Goal: Information Seeking & Learning: Learn about a topic

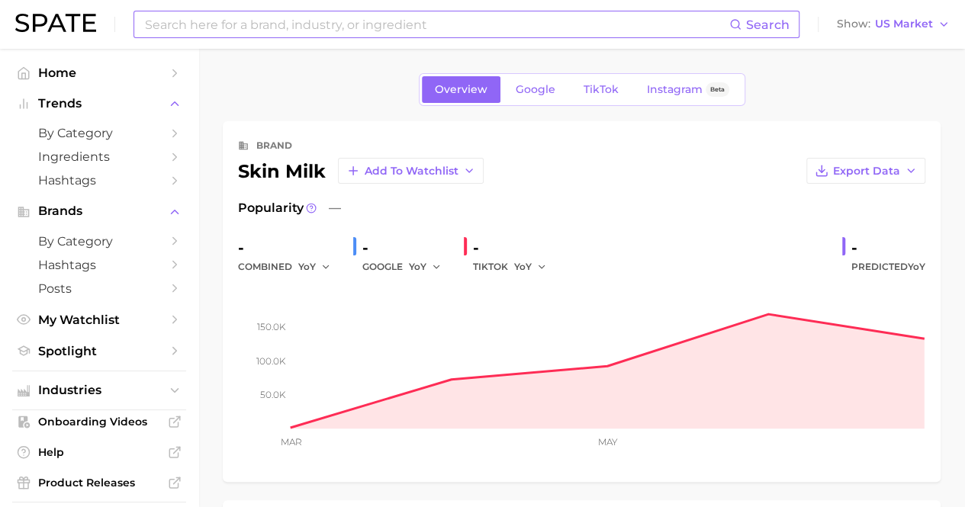
click at [569, 23] on input at bounding box center [436, 24] width 586 height 26
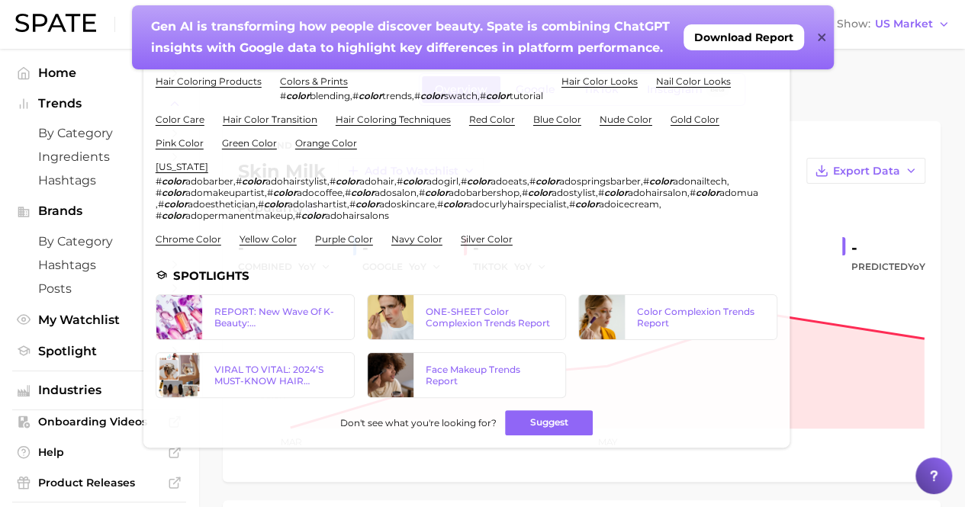
click at [814, 37] on div "Gen AI is transforming how people discover beauty. Spate is combining ChatGPT i…" at bounding box center [482, 37] width 701 height 64
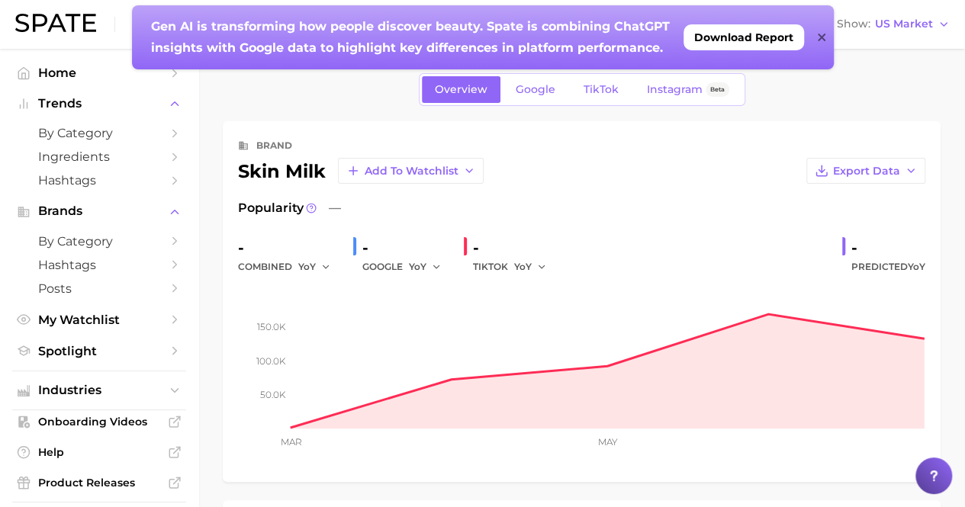
click at [823, 39] on icon at bounding box center [821, 38] width 8 height 8
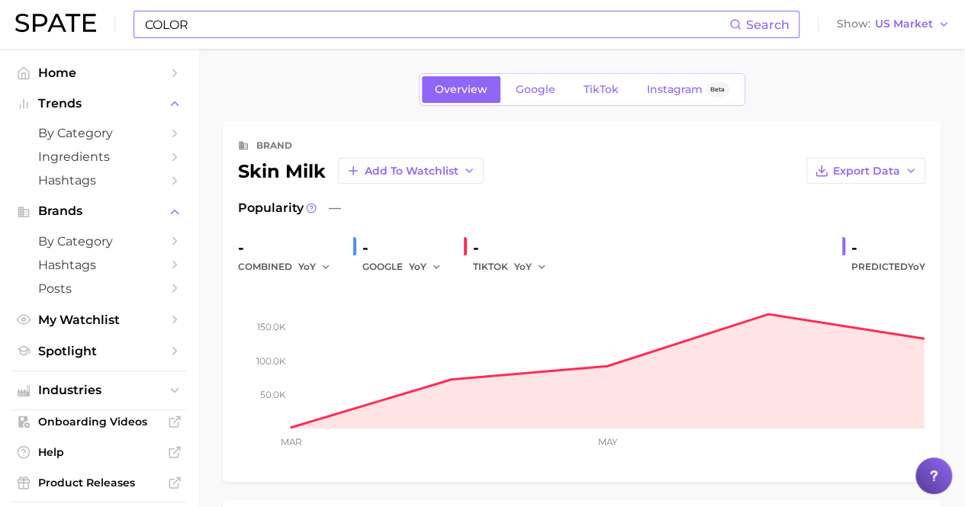
click at [249, 24] on input "COLOR" at bounding box center [436, 24] width 586 height 26
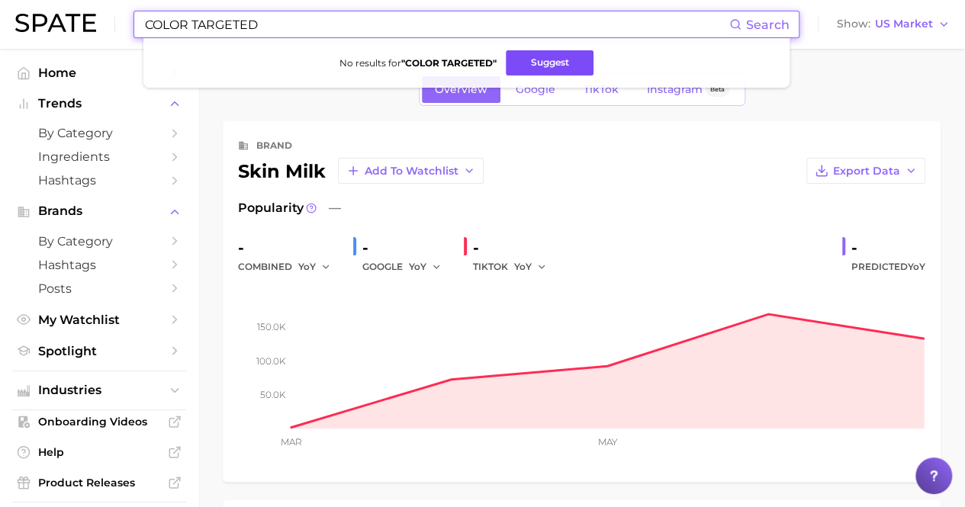
click at [539, 62] on button "Suggest" at bounding box center [550, 62] width 88 height 25
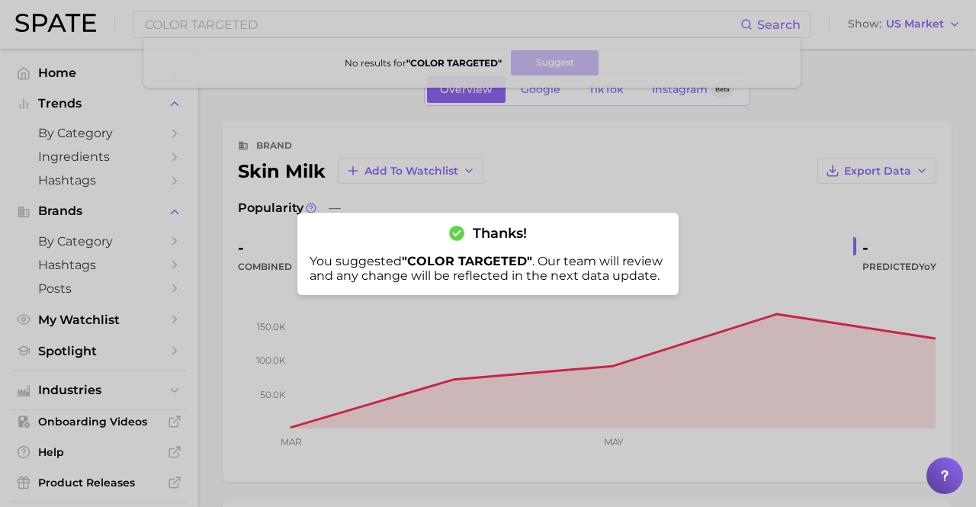
click at [330, 39] on div at bounding box center [488, 253] width 976 height 507
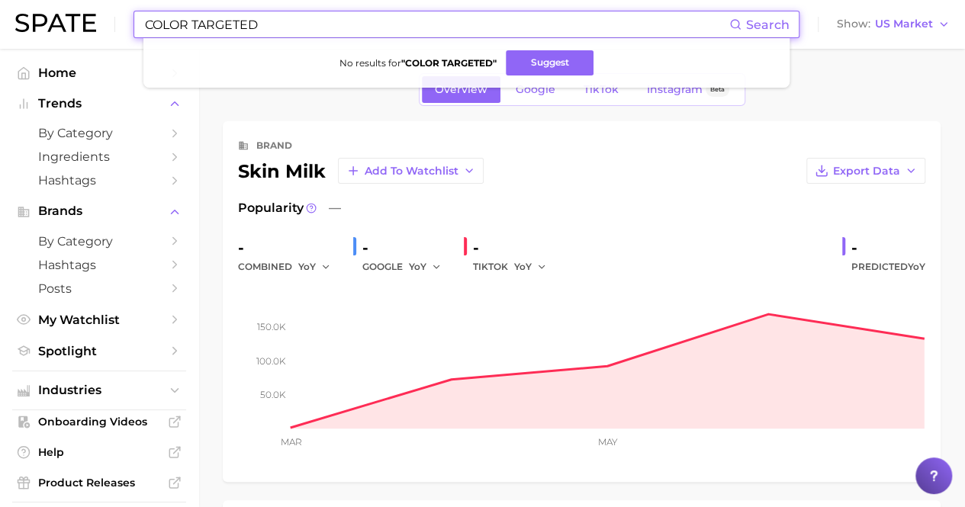
click at [282, 26] on input "COLOR TARGETED" at bounding box center [436, 24] width 586 height 26
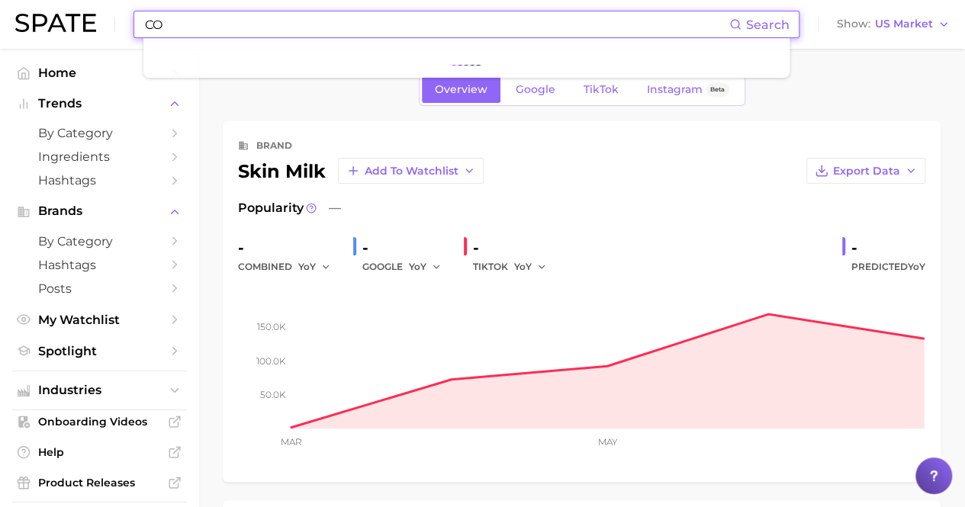
type input "C"
type input "c"
type input "t"
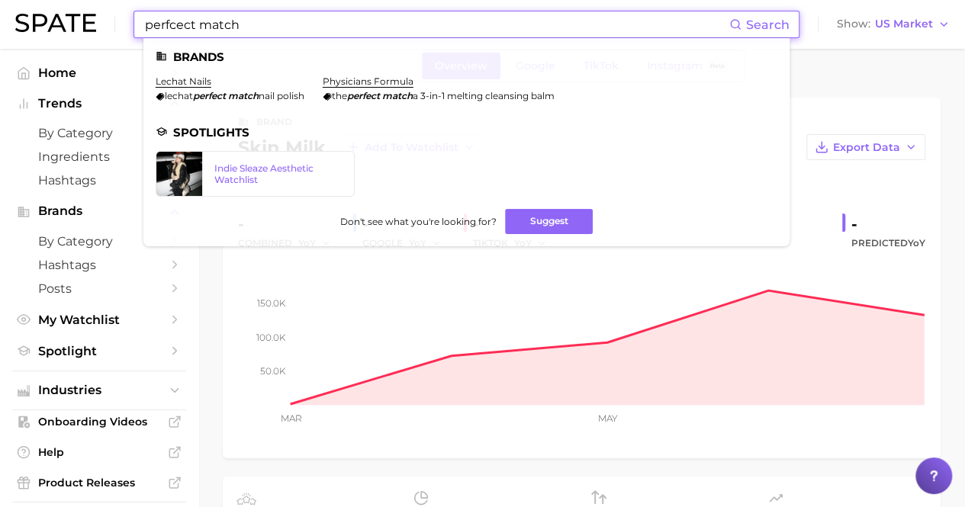
scroll to position [14, 0]
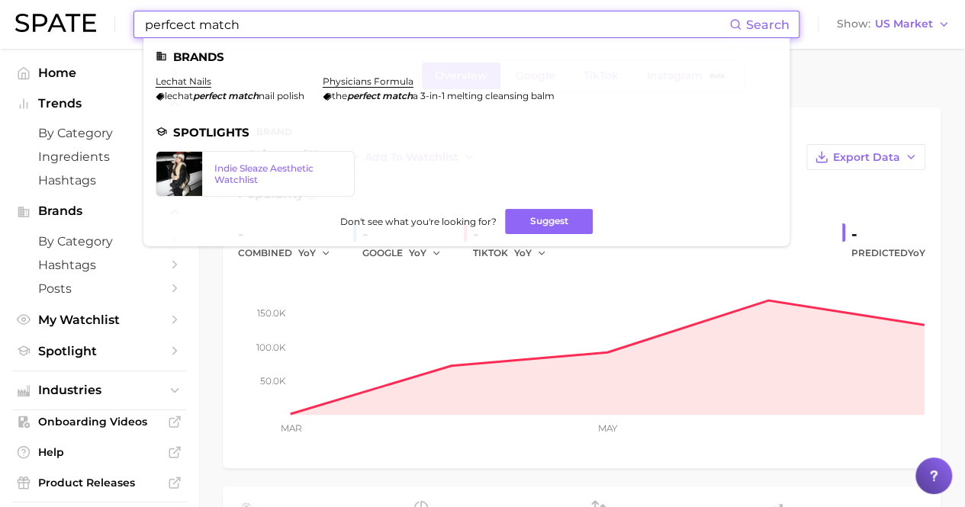
type input "perfcect match"
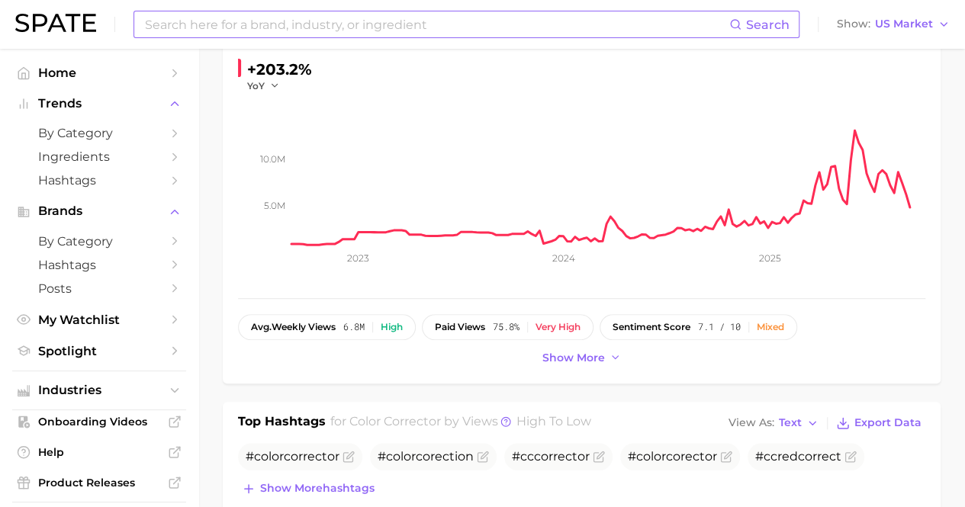
click at [323, 31] on input at bounding box center [436, 24] width 586 height 26
type input "color analysis"
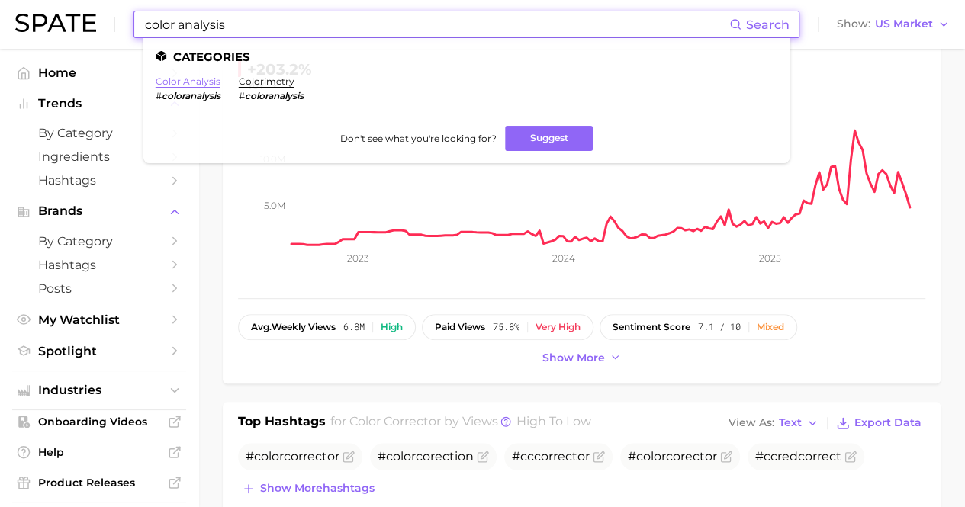
click at [204, 85] on link "color analysis" at bounding box center [188, 80] width 65 height 11
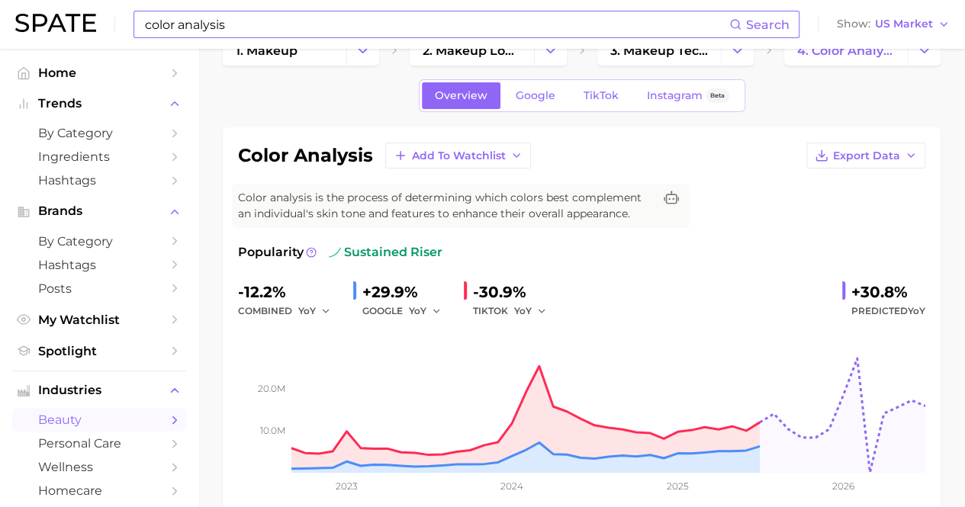
scroll to position [40, 0]
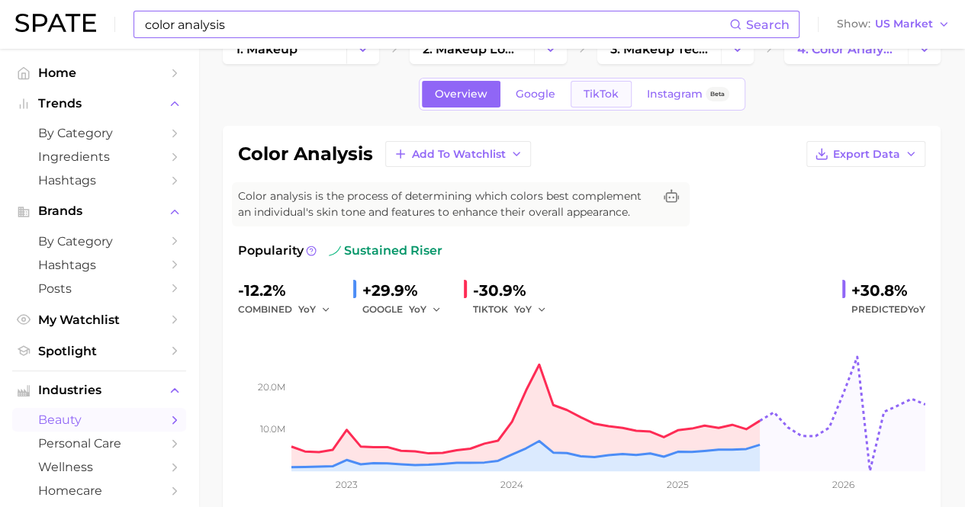
click at [607, 104] on link "TikTok" at bounding box center [600, 94] width 61 height 27
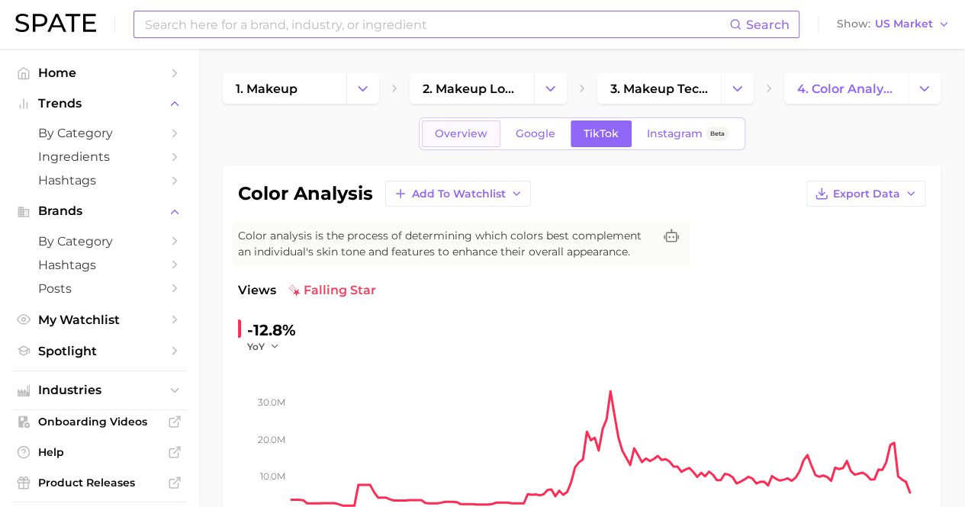
click at [453, 127] on span "Overview" at bounding box center [461, 133] width 53 height 13
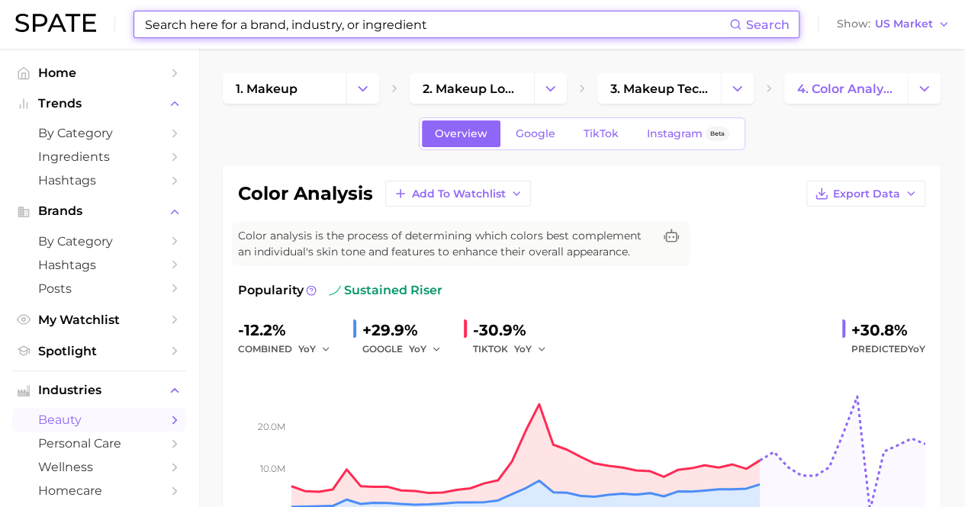
drag, startPoint x: 432, startPoint y: 19, endPoint x: 415, endPoint y: 24, distance: 17.4
click at [415, 24] on input at bounding box center [436, 24] width 586 height 26
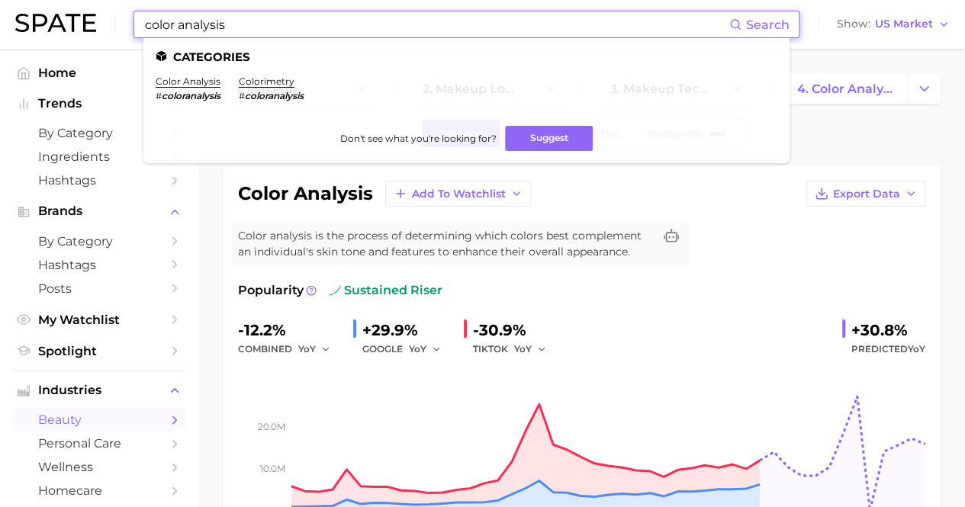
type input "color analysis"
click at [285, 74] on ul "Categories color analysis # coloranalysis colorimetry # coloranalysis Don't see…" at bounding box center [466, 100] width 646 height 125
click at [284, 82] on link "colorimetry" at bounding box center [267, 80] width 56 height 11
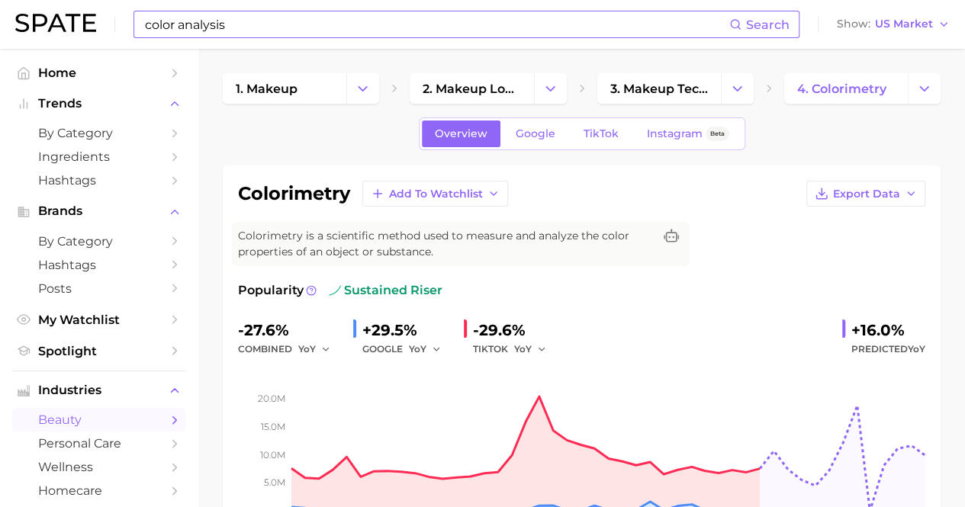
click at [281, 40] on div "color analysis Search Show US Market" at bounding box center [482, 24] width 934 height 49
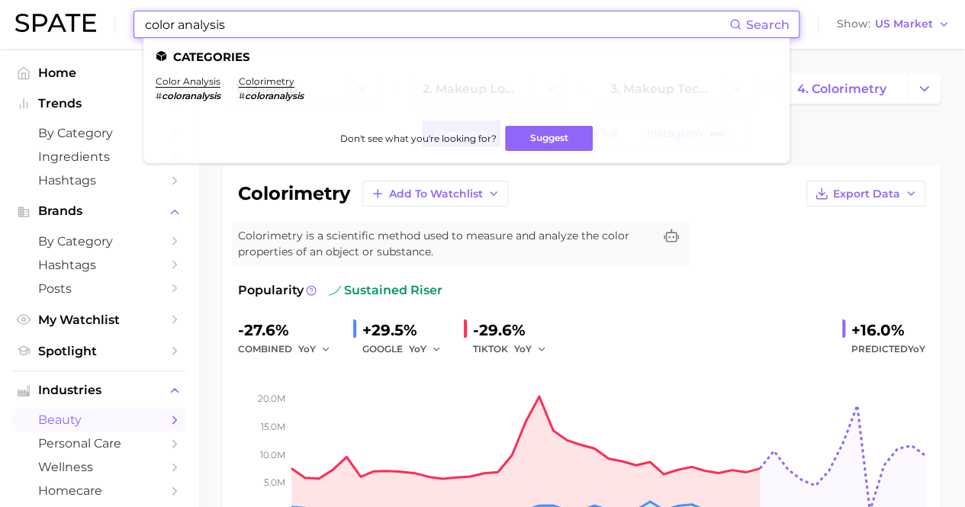
click at [274, 30] on input "color analysis" at bounding box center [436, 24] width 586 height 26
click at [200, 85] on link "color analysis" at bounding box center [188, 80] width 65 height 11
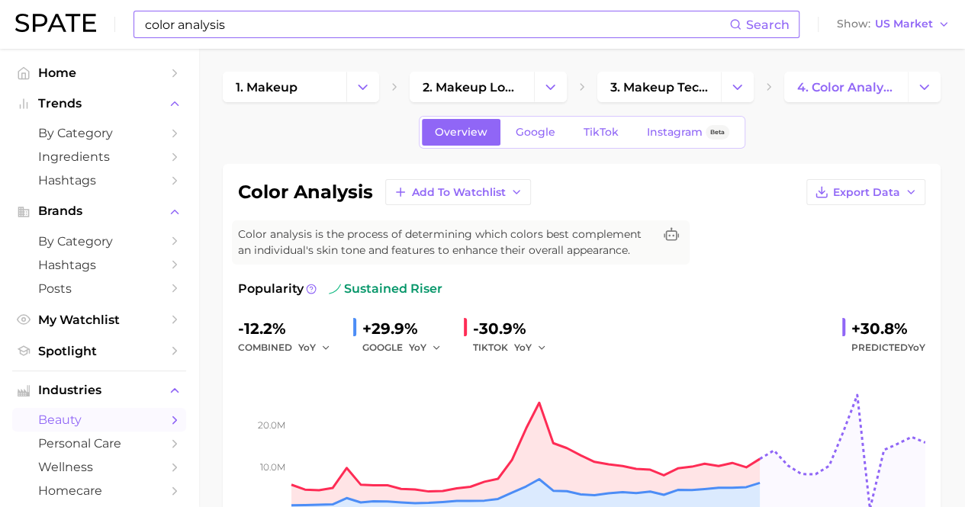
scroll to position [2, 0]
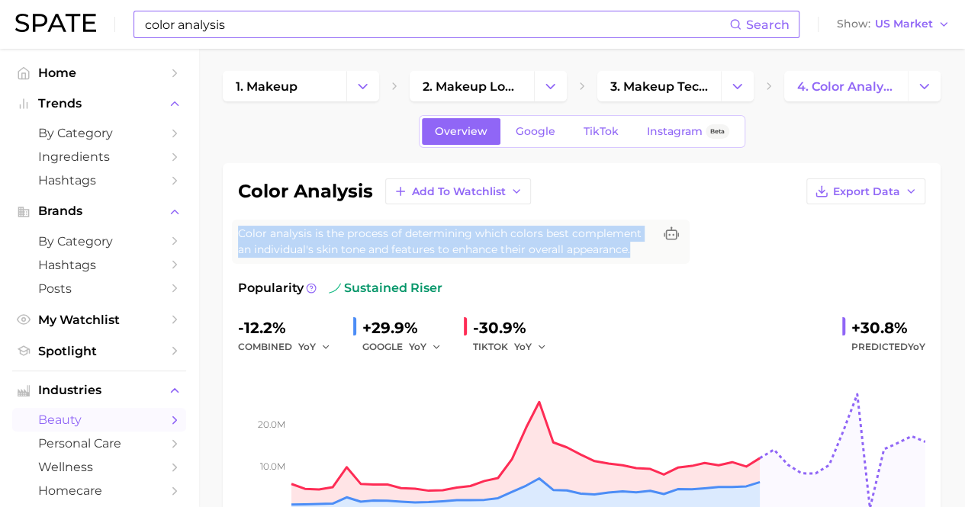
drag, startPoint x: 631, startPoint y: 254, endPoint x: 223, endPoint y: 243, distance: 408.1
click at [223, 243] on div "color analysis Add to Watchlist Export Data Color analysis is the process of de…" at bounding box center [582, 362] width 718 height 399
copy span "Color analysis is the process of determining which colors best complement an in…"
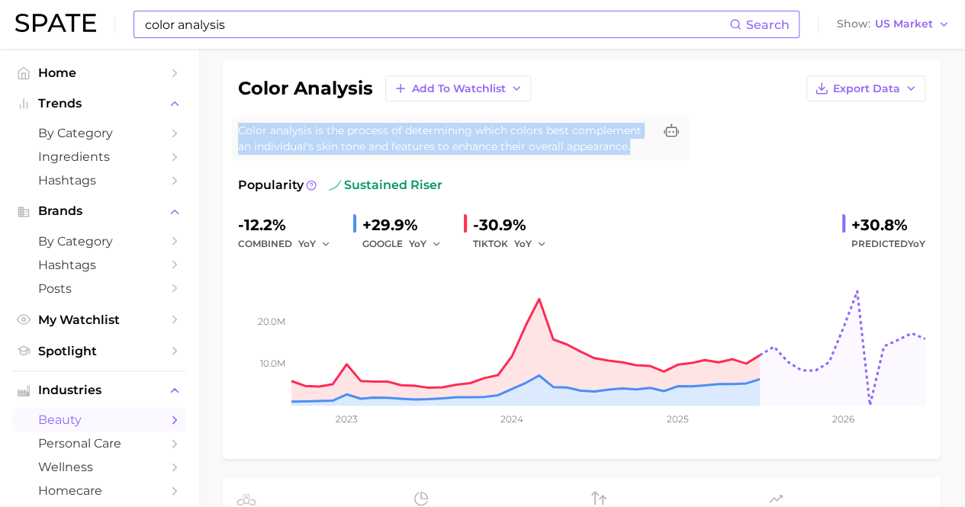
scroll to position [104, 0]
